Goal: Check status

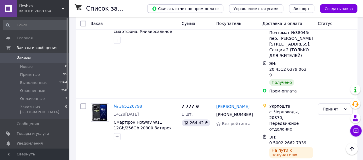
scroll to position [1287, 0]
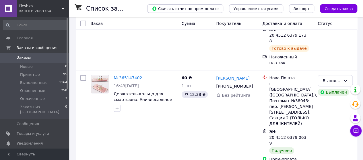
scroll to position [1270, 0]
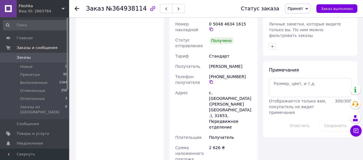
scroll to position [258, 0]
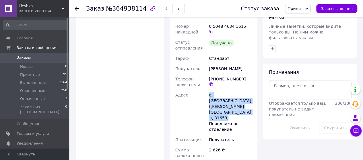
drag, startPoint x: 231, startPoint y: 101, endPoint x: 206, endPoint y: 82, distance: 31.1
click at [206, 82] on div "Номер накладной 0 5048 4634 1615   Статус отправления [PERSON_NAME] [PERSON_NAM…" at bounding box center [213, 124] width 79 height 206
copy div "Адрес с. [GEOGRAPHIC_DATA] ([PERSON_NAME][GEOGRAPHIC_DATA].), 31653, Передвижно…"
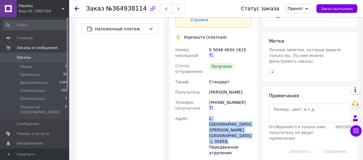
scroll to position [230, 0]
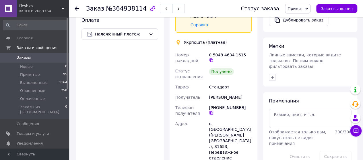
click at [214, 111] on icon at bounding box center [211, 113] width 5 height 5
drag, startPoint x: 249, startPoint y: 85, endPoint x: 208, endPoint y: 85, distance: 41.6
click at [208, 92] on div "[PERSON_NAME]" at bounding box center [230, 97] width 45 height 10
copy div "[PERSON_NAME]"
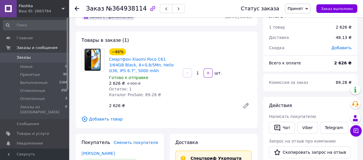
scroll to position [0, 0]
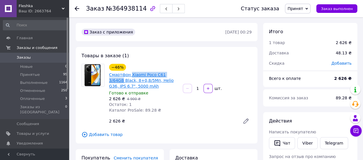
drag, startPoint x: 177, startPoint y: 74, endPoint x: 129, endPoint y: 74, distance: 48.2
click at [129, 74] on span "Смартфон Xiaomi Poco C61 3/64GB Black, 8+0,8/5Мп, Helio G36, IPS 6.7", 5000 mAh" at bounding box center [143, 80] width 69 height 17
copy link "Xiaomi Poco C61 3/64GB"
click at [49, 59] on span "Заказы" at bounding box center [35, 57] width 36 height 5
